Goal: Task Accomplishment & Management: Manage account settings

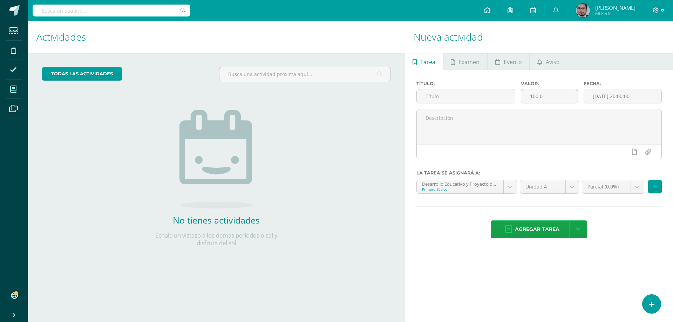
click at [14, 89] on icon at bounding box center [13, 89] width 6 height 7
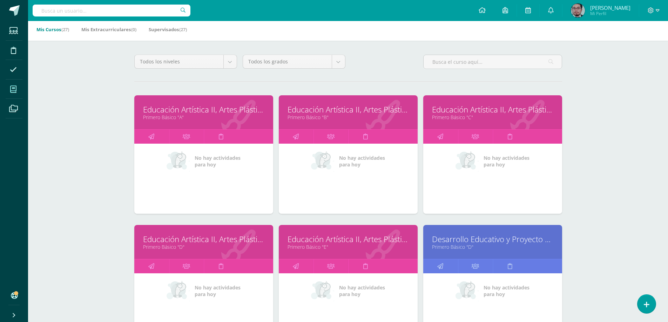
scroll to position [216, 0]
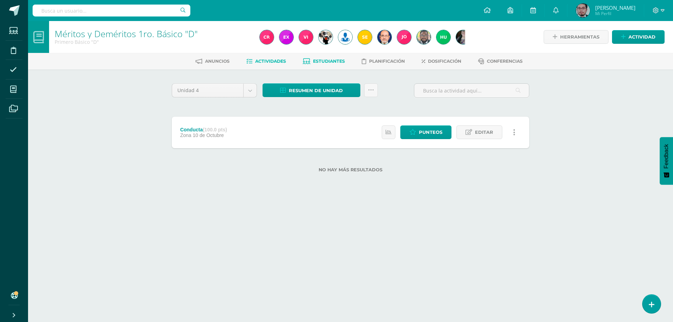
click at [330, 60] on span "Estudiantes" at bounding box center [329, 61] width 32 height 5
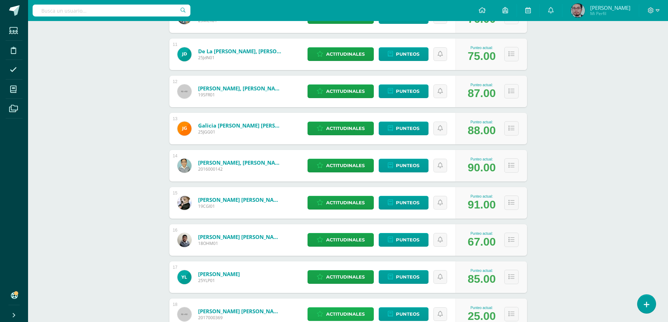
scroll to position [556, 0]
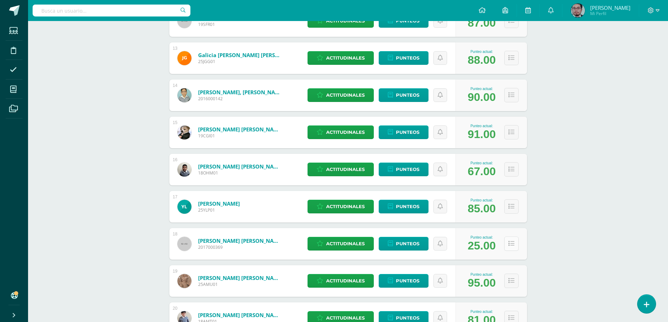
click at [509, 245] on icon at bounding box center [512, 244] width 6 height 6
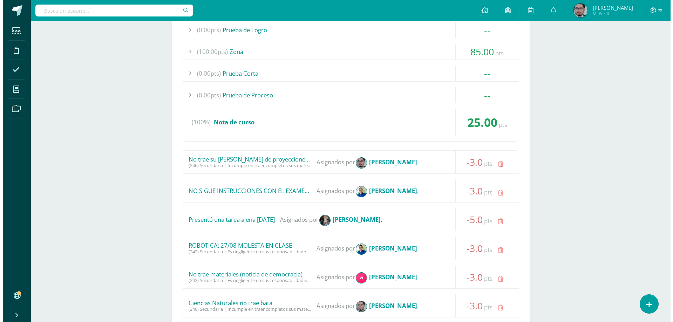
scroll to position [591, 0]
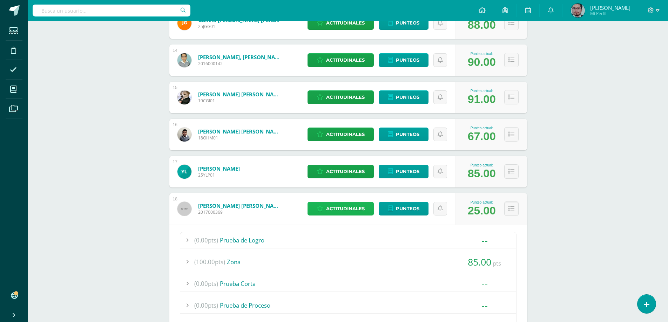
click at [349, 208] on span "Actitudinales" at bounding box center [345, 208] width 39 height 13
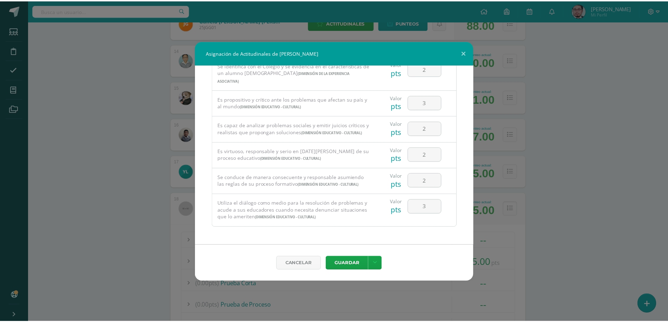
scroll to position [475, 0]
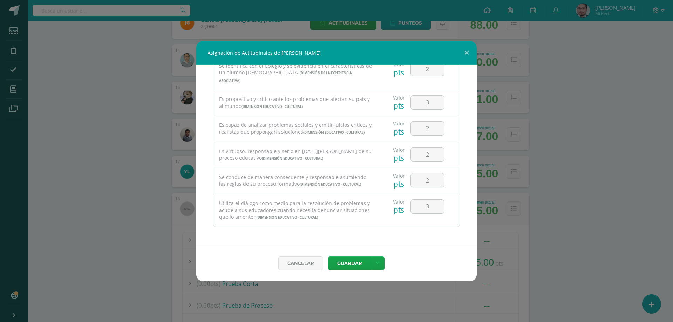
click at [564, 193] on div "Asignación de Actitudinales de Emiliano José López Muñoz Todas las Categorias T…" at bounding box center [337, 161] width 668 height 241
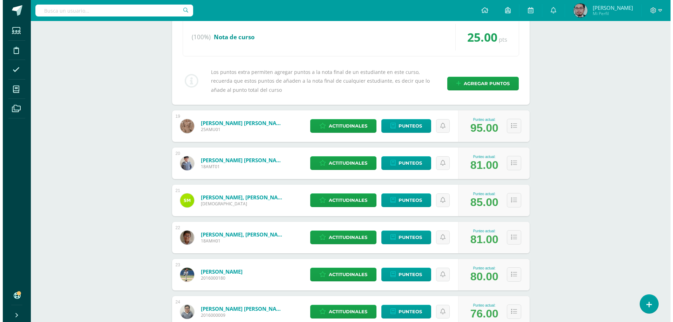
scroll to position [1258, 0]
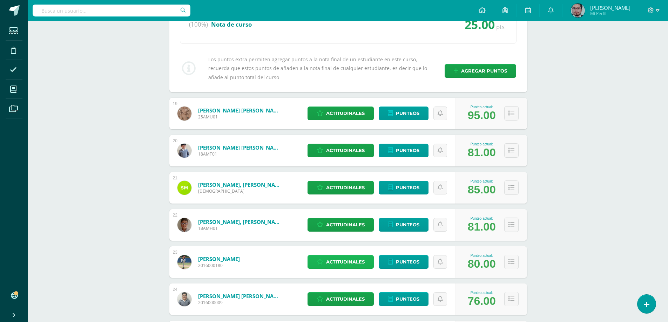
click at [355, 262] on span "Actitudinales" at bounding box center [345, 262] width 39 height 13
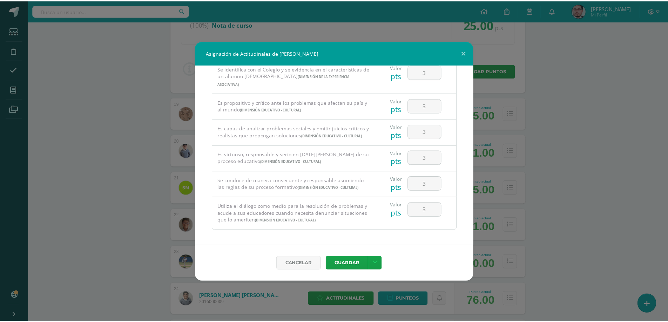
scroll to position [475, 0]
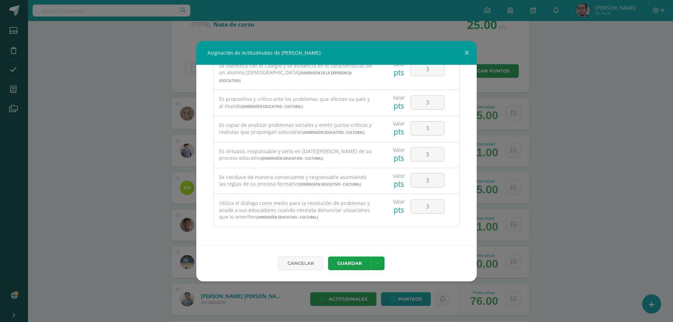
click at [507, 192] on div "Asignación de Actitudinales de Emilio Méndez Alegria Todas las Categorias Todas…" at bounding box center [337, 161] width 668 height 241
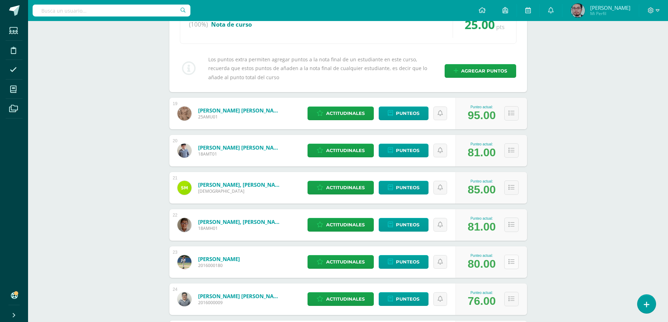
click at [510, 257] on button at bounding box center [511, 262] width 14 height 14
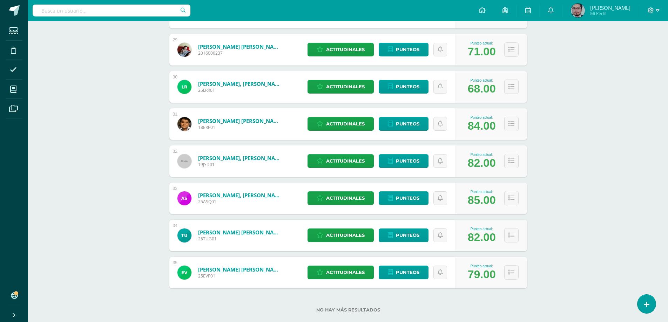
scroll to position [2205, 0]
